Goal: Communication & Community: Share content

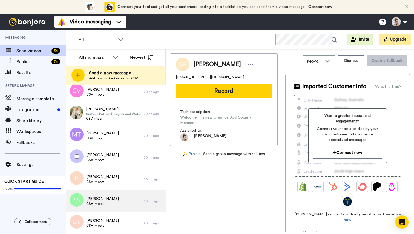
scroll to position [410, 0]
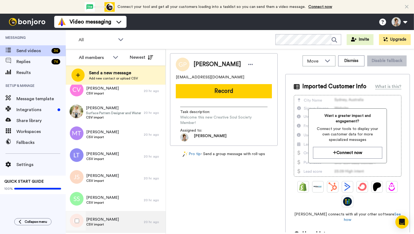
click at [113, 222] on div "Lori Robinson CSV import" at bounding box center [105, 222] width 78 height 22
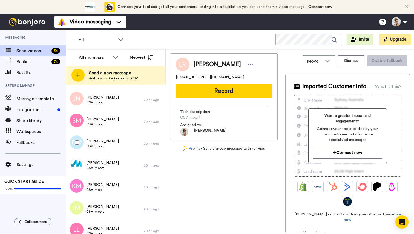
scroll to position [605, 0]
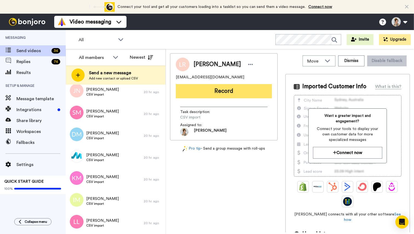
click at [212, 93] on button "Record" at bounding box center [224, 91] width 96 height 14
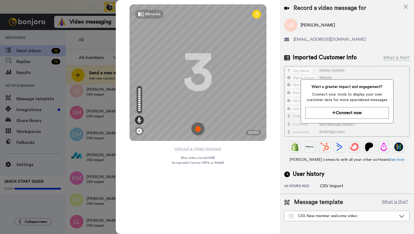
click at [198, 131] on img at bounding box center [197, 129] width 13 height 13
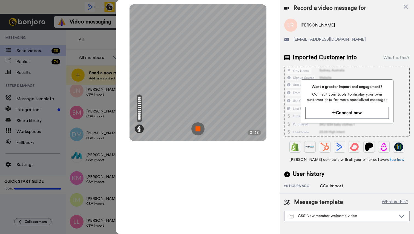
click at [199, 130] on img at bounding box center [197, 129] width 13 height 13
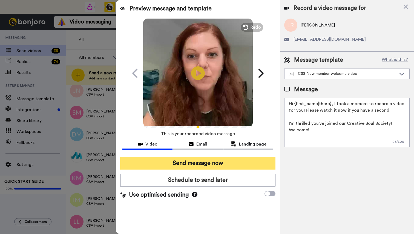
click at [208, 165] on button "Send message now" at bounding box center [197, 163] width 155 height 13
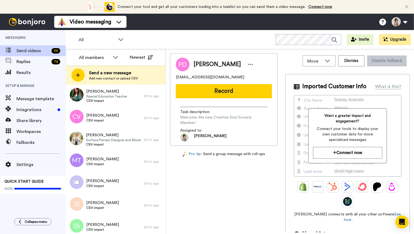
scroll to position [408, 0]
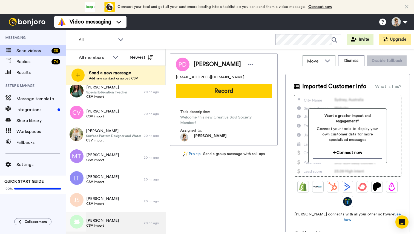
click at [111, 225] on div "Sabine Scholz CSV import" at bounding box center [105, 224] width 78 height 22
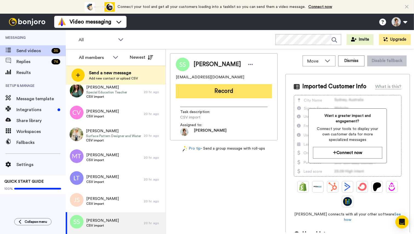
click at [223, 92] on button "Record" at bounding box center [224, 91] width 96 height 14
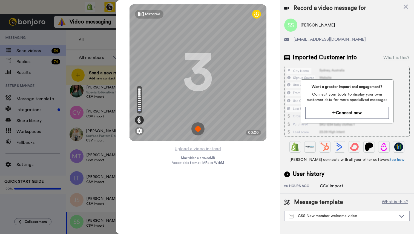
click at [200, 130] on img at bounding box center [197, 129] width 13 height 13
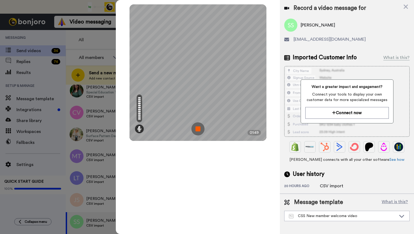
click at [200, 130] on img at bounding box center [197, 129] width 13 height 13
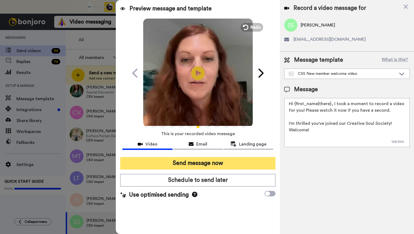
click at [218, 162] on button "Send message now" at bounding box center [197, 163] width 155 height 13
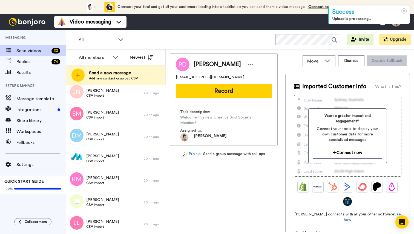
scroll to position [583, 0]
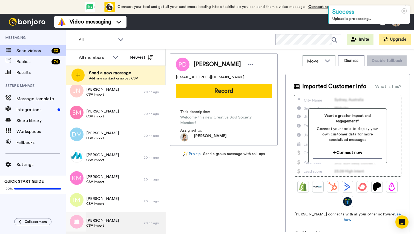
click at [114, 227] on div "Lillian Love CSV import" at bounding box center [105, 224] width 78 height 22
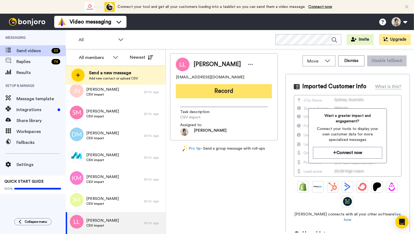
click at [223, 93] on button "Record" at bounding box center [224, 91] width 96 height 14
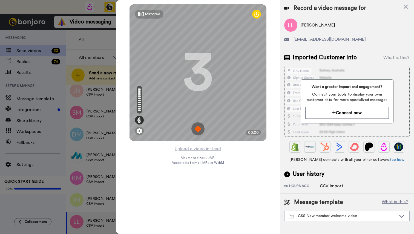
click at [198, 130] on img at bounding box center [197, 129] width 13 height 13
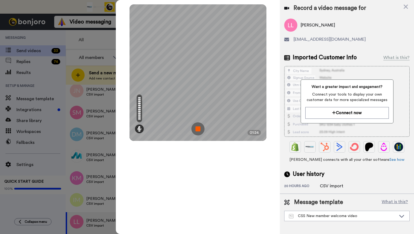
click at [198, 130] on img at bounding box center [197, 129] width 13 height 13
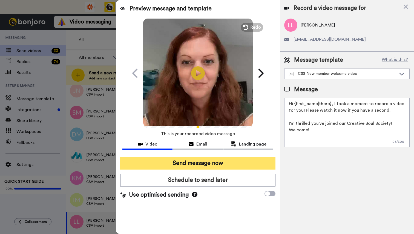
click at [191, 168] on button "Send message now" at bounding box center [197, 163] width 155 height 13
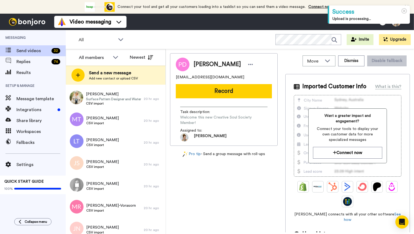
scroll to position [562, 0]
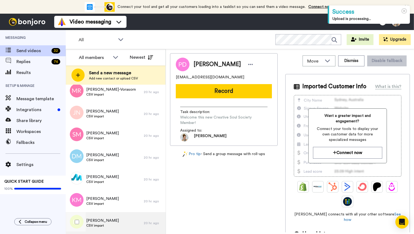
click at [98, 222] on span "[PERSON_NAME]" at bounding box center [102, 220] width 33 height 5
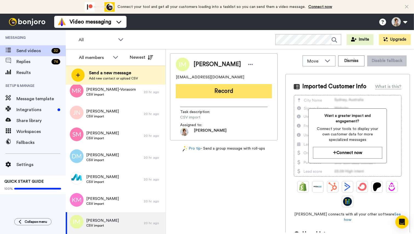
click at [221, 94] on button "Record" at bounding box center [224, 91] width 96 height 14
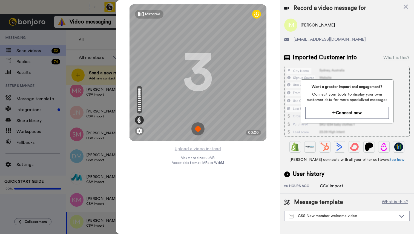
click at [198, 129] on img at bounding box center [197, 129] width 13 height 13
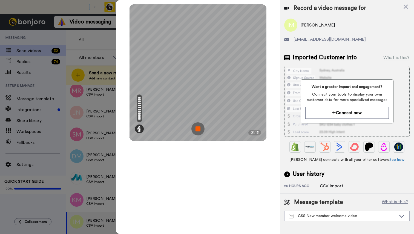
click at [198, 129] on img at bounding box center [197, 129] width 13 height 13
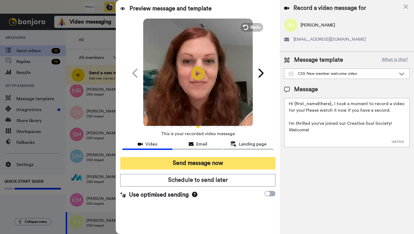
click at [192, 163] on button "Send message now" at bounding box center [197, 163] width 155 height 13
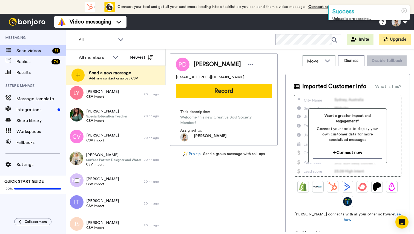
scroll to position [408, 0]
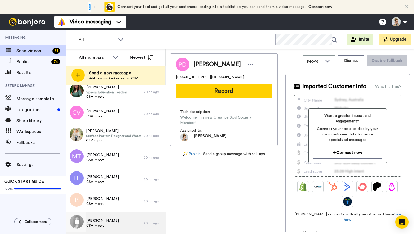
click at [112, 226] on span "CSV import" at bounding box center [102, 226] width 33 height 4
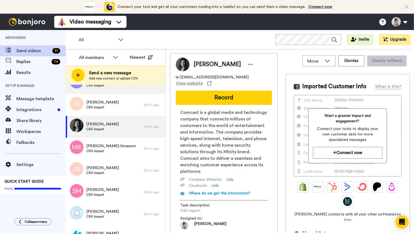
scroll to position [540, 0]
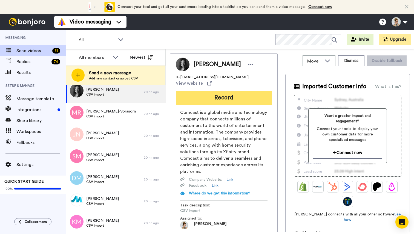
click at [233, 92] on button "Record" at bounding box center [224, 98] width 96 height 14
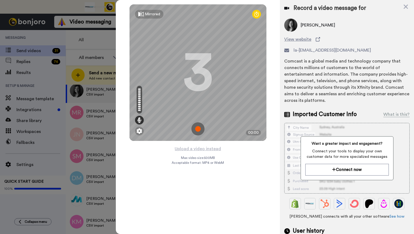
click at [199, 128] on img at bounding box center [197, 129] width 13 height 13
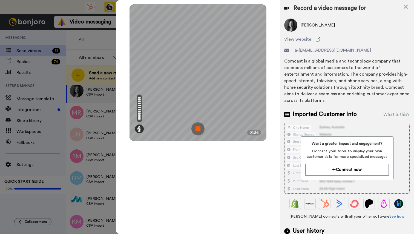
click at [199, 129] on img at bounding box center [197, 129] width 13 height 13
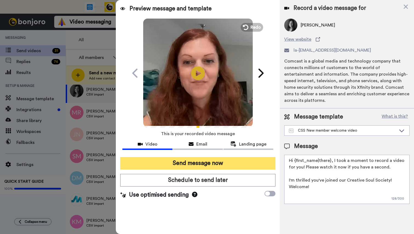
click at [198, 163] on button "Send message now" at bounding box center [197, 163] width 155 height 13
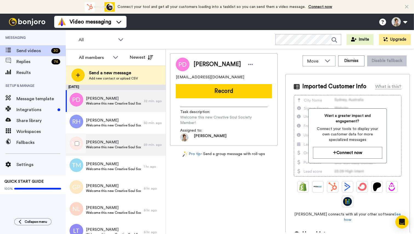
scroll to position [0, 0]
